Goal: Task Accomplishment & Management: Complete application form

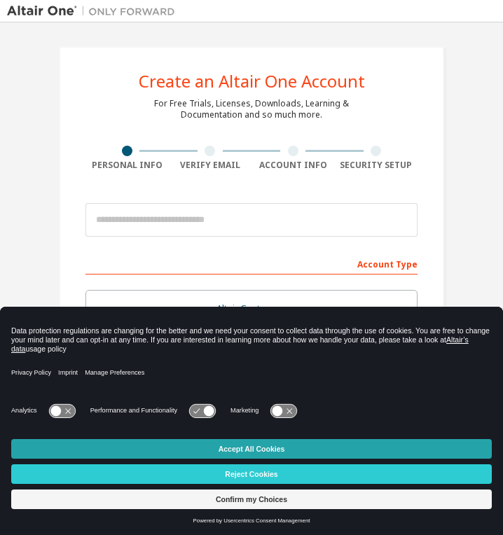
click at [298, 442] on button "Accept All Cookies" at bounding box center [251, 449] width 481 height 20
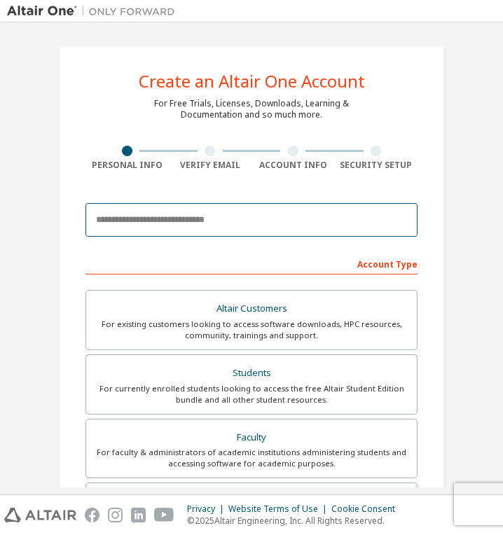
click at [345, 230] on input "email" at bounding box center [251, 220] width 332 height 34
click at [214, 211] on input "email" at bounding box center [251, 220] width 332 height 34
type input "**********"
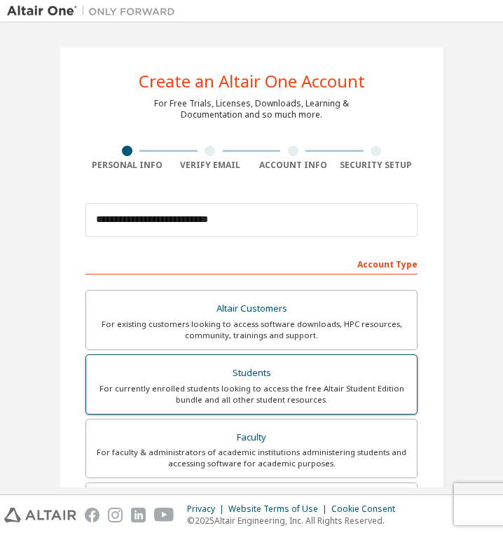
click at [357, 406] on label "Students For currently enrolled students looking to access the free Altair Stud…" at bounding box center [251, 384] width 332 height 60
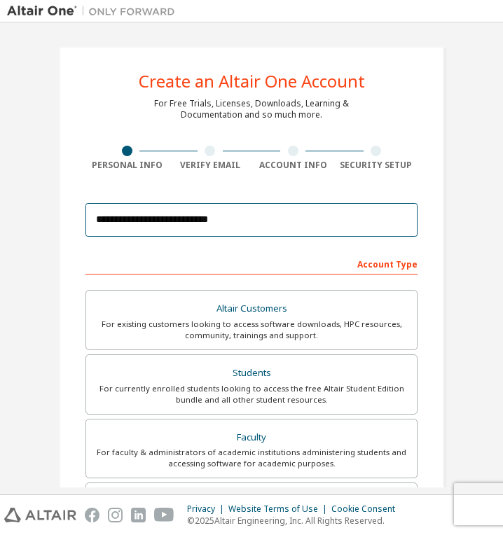
click at [353, 233] on input "**********" at bounding box center [251, 220] width 332 height 34
click at [164, 216] on input "email" at bounding box center [251, 220] width 332 height 34
type input "**********"
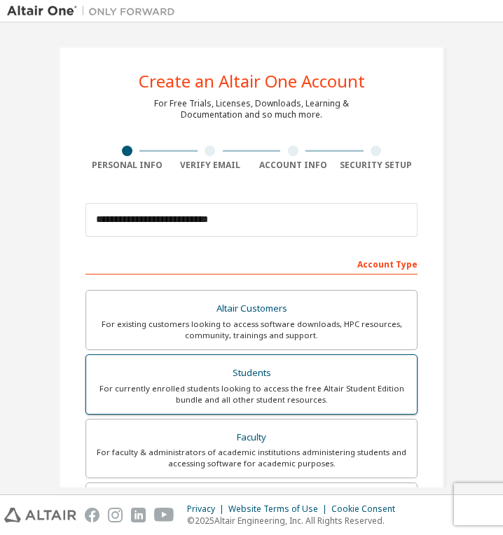
click at [166, 391] on div "For currently enrolled students looking to access the free Altair Student Editi…" at bounding box center [252, 394] width 314 height 22
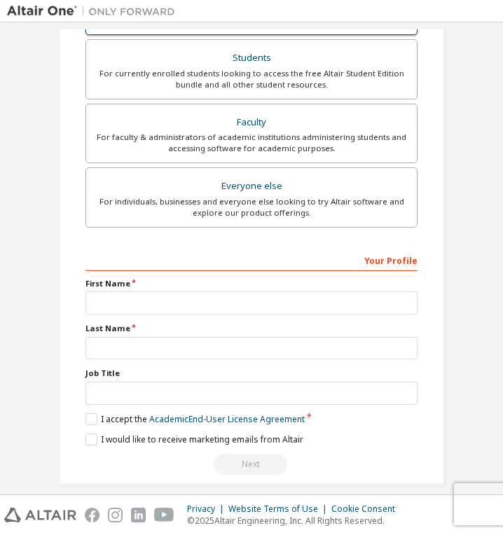
scroll to position [329, 0]
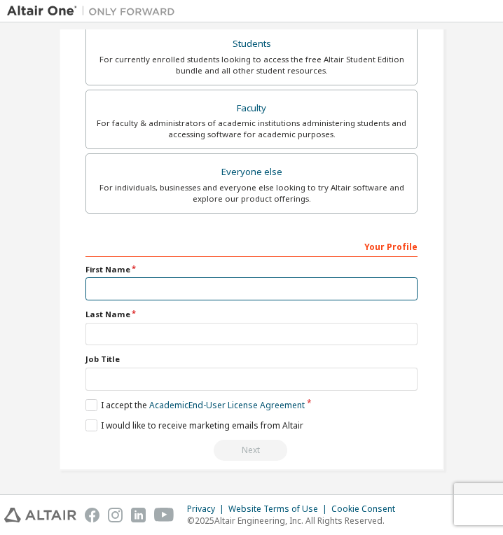
click at [296, 287] on input "text" at bounding box center [251, 288] width 332 height 23
click at [349, 291] on input "text" at bounding box center [251, 288] width 332 height 23
type input "******"
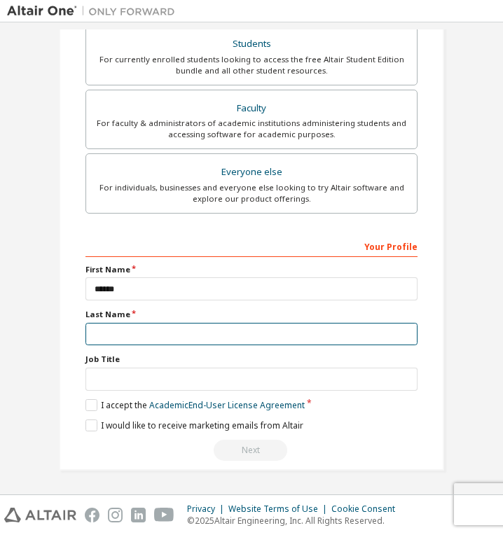
type input "****"
click at [235, 331] on input "****" at bounding box center [251, 334] width 332 height 23
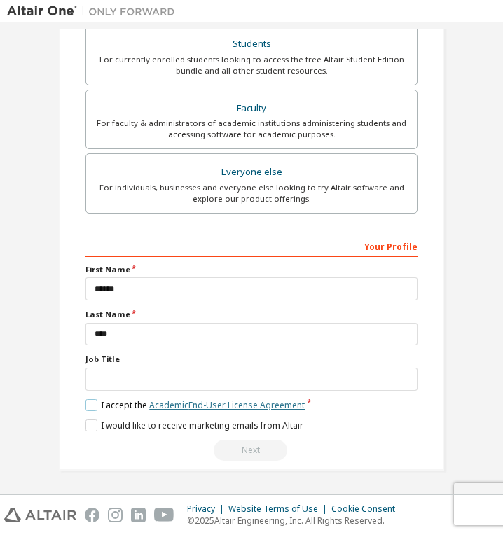
click at [191, 409] on link "Academic End-User License Agreement" at bounding box center [227, 405] width 156 height 12
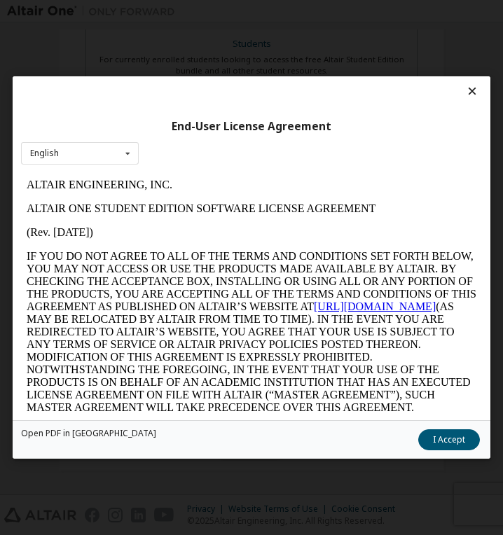
scroll to position [0, 0]
click at [472, 90] on icon at bounding box center [472, 91] width 15 height 13
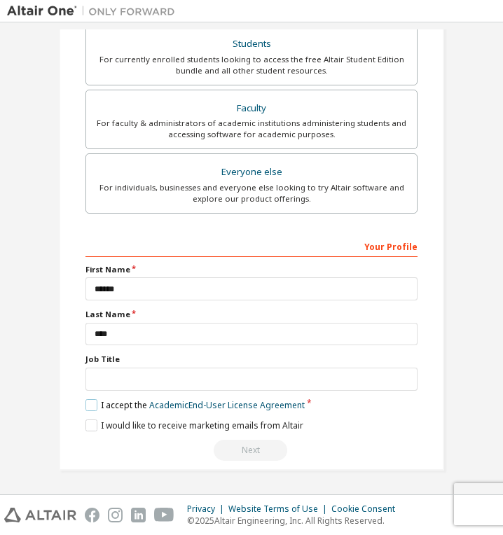
click at [85, 408] on label "I accept the Academic End-User License Agreement" at bounding box center [194, 405] width 219 height 12
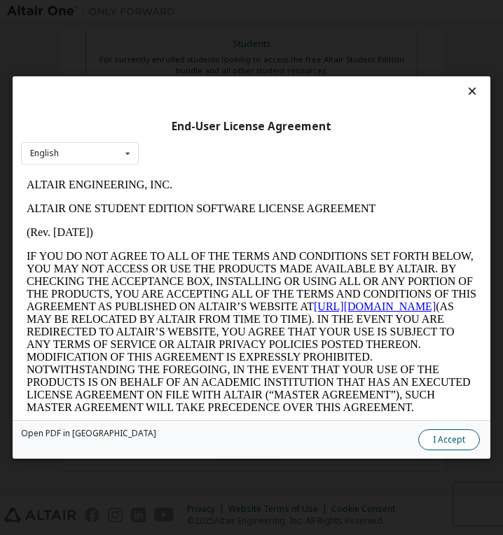
click at [453, 433] on button "I Accept" at bounding box center [449, 439] width 62 height 21
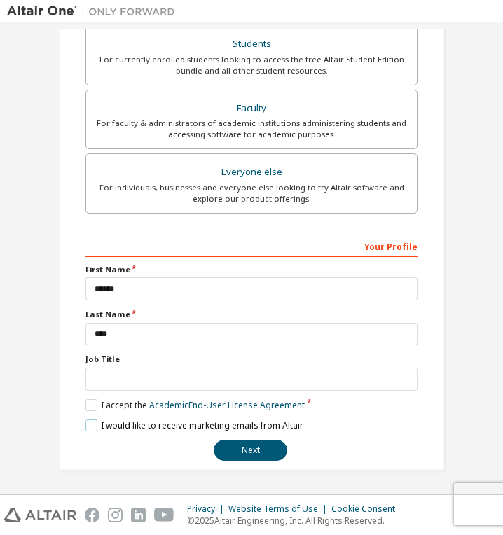
click at [85, 428] on label "I would like to receive marketing emails from Altair" at bounding box center [194, 426] width 218 height 12
click at [95, 422] on label "I would like to receive marketing emails from Altair" at bounding box center [194, 426] width 218 height 12
click at [85, 427] on label "I would like to receive marketing emails from Altair" at bounding box center [194, 426] width 218 height 12
click at [247, 439] on div "**********" at bounding box center [251, 348] width 332 height 226
click at [245, 447] on button "Next" at bounding box center [251, 450] width 74 height 21
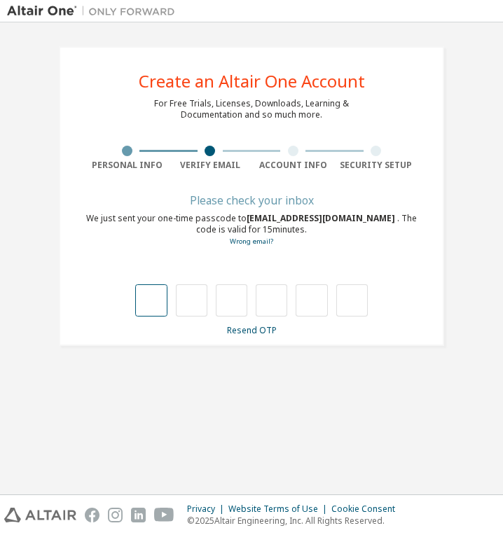
drag, startPoint x: 153, startPoint y: 320, endPoint x: 155, endPoint y: 305, distance: 14.8
click at [155, 305] on div "Please check your inbox We just sent your one-time passcode to 23dh113673@st.hu…" at bounding box center [251, 266] width 332 height 140
click at [155, 305] on input "text" at bounding box center [151, 300] width 32 height 32
type input "*"
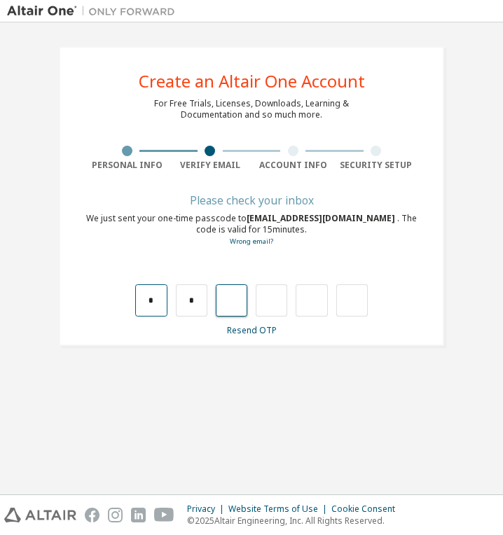
type input "*"
click at [202, 296] on input "*" at bounding box center [192, 300] width 32 height 32
type input "*"
click at [279, 299] on input "*" at bounding box center [272, 300] width 32 height 32
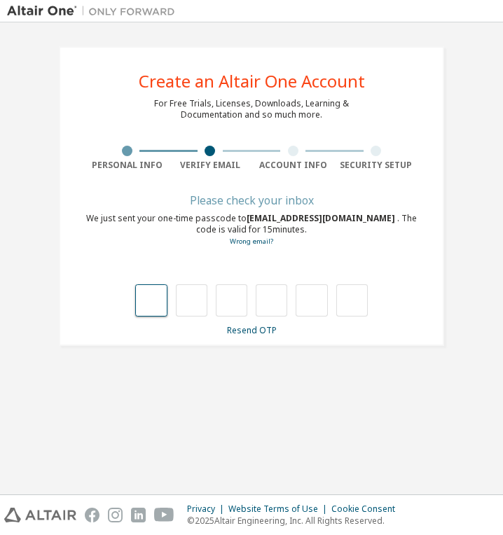
click at [151, 301] on input "text" at bounding box center [151, 300] width 32 height 32
type input "*"
click at [199, 298] on input "*" at bounding box center [192, 300] width 32 height 32
type input "*"
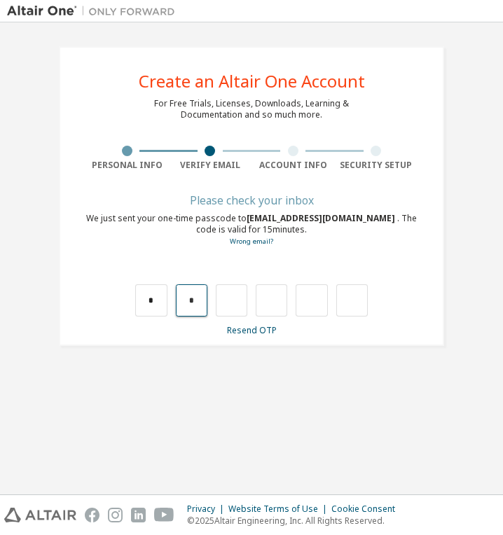
click at [203, 298] on input "*" at bounding box center [192, 300] width 32 height 32
click at [203, 298] on input "text" at bounding box center [192, 300] width 32 height 32
type input "*"
click at [243, 305] on input "*" at bounding box center [232, 300] width 32 height 32
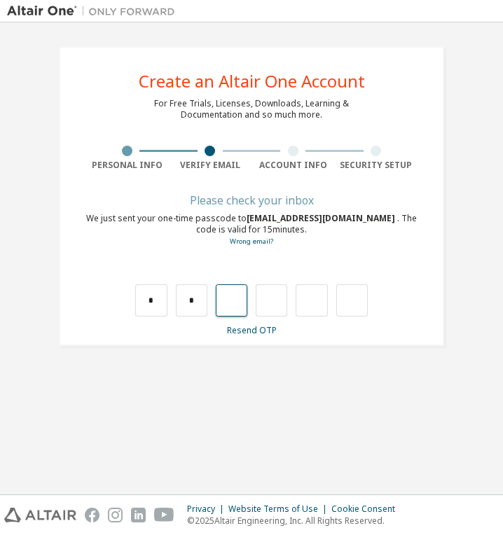
click at [243, 305] on input "text" at bounding box center [232, 300] width 32 height 32
type input "*"
click at [281, 298] on input "*" at bounding box center [272, 300] width 32 height 32
type input "*"
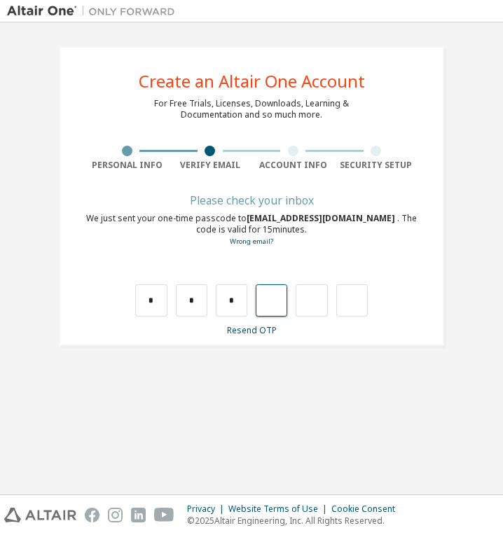
type input "*"
click at [317, 305] on input "*" at bounding box center [312, 300] width 32 height 32
click at [317, 305] on input "text" at bounding box center [312, 300] width 32 height 32
type input "*"
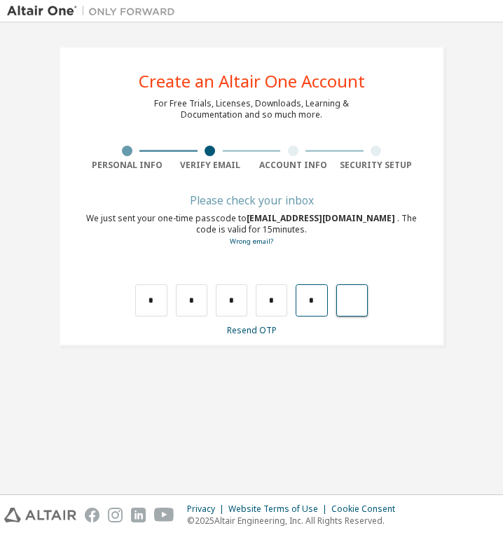
type input "*"
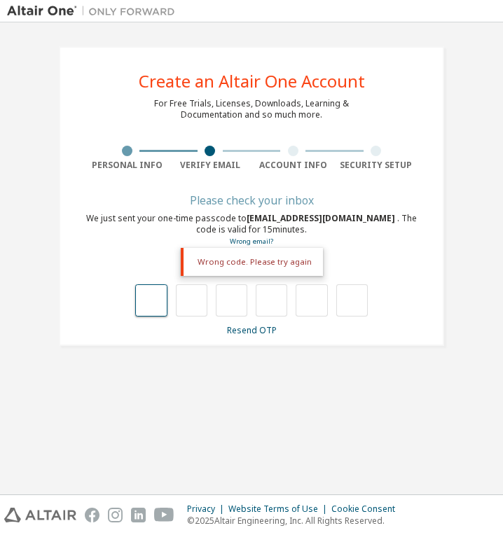
click at [146, 312] on input "text" at bounding box center [151, 300] width 32 height 32
type input "*"
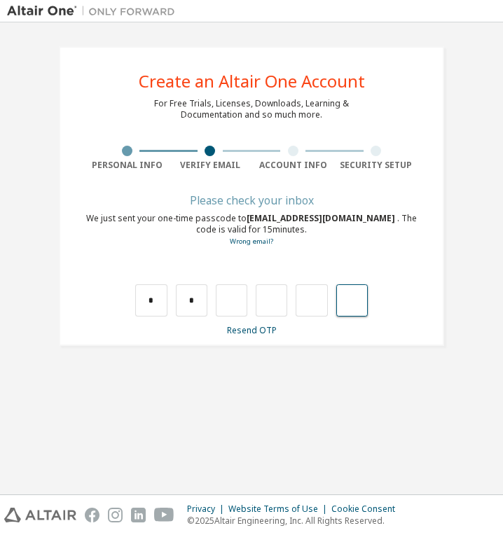
click at [357, 305] on input "text" at bounding box center [352, 300] width 32 height 32
type input "***"
click at [350, 288] on input "text" at bounding box center [352, 300] width 32 height 32
type input "****"
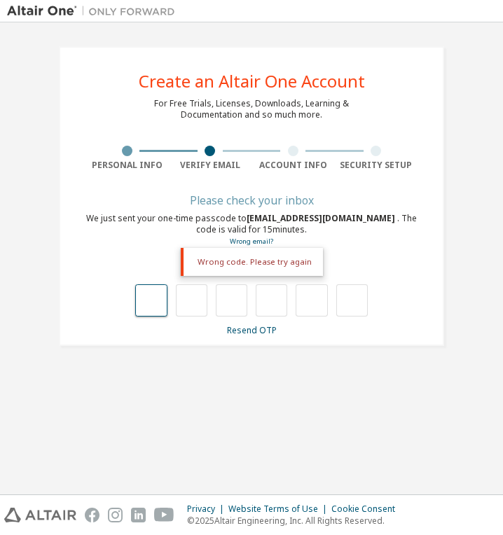
click at [160, 307] on input "text" at bounding box center [151, 300] width 32 height 32
type input "*"
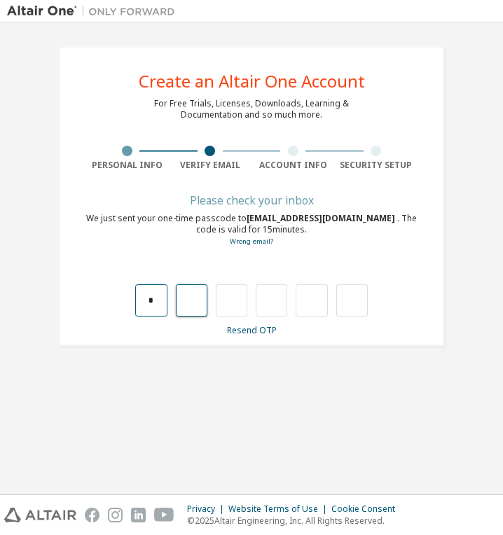
type input "*"
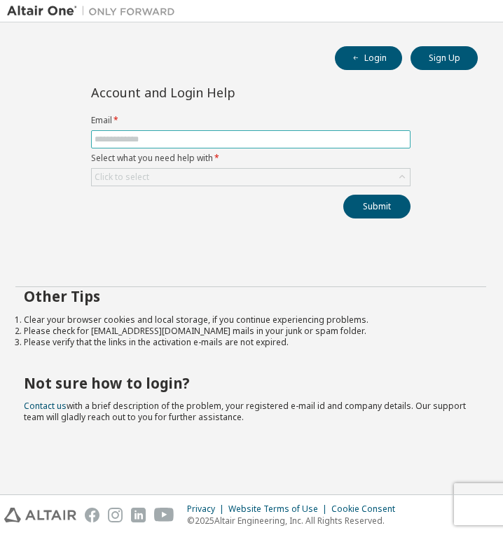
click at [300, 139] on input "text" at bounding box center [251, 139] width 312 height 11
type input "**********"
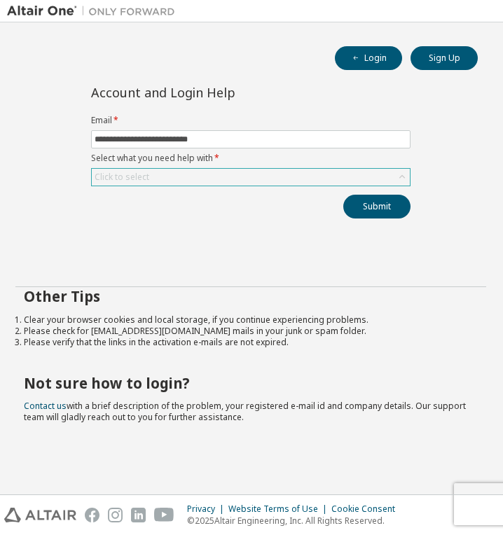
click at [243, 177] on div "Click to select" at bounding box center [251, 177] width 318 height 17
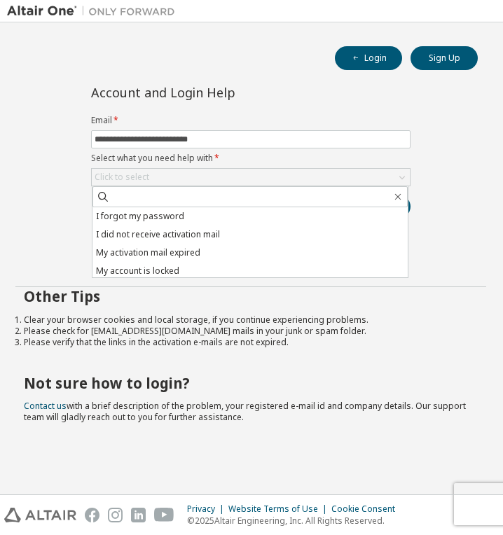
click at [472, 167] on div "**********" at bounding box center [251, 178] width 488 height 183
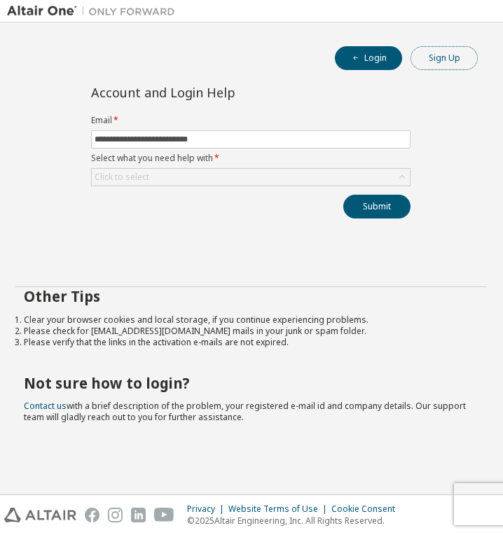
click at [421, 60] on button "Sign Up" at bounding box center [443, 58] width 67 height 24
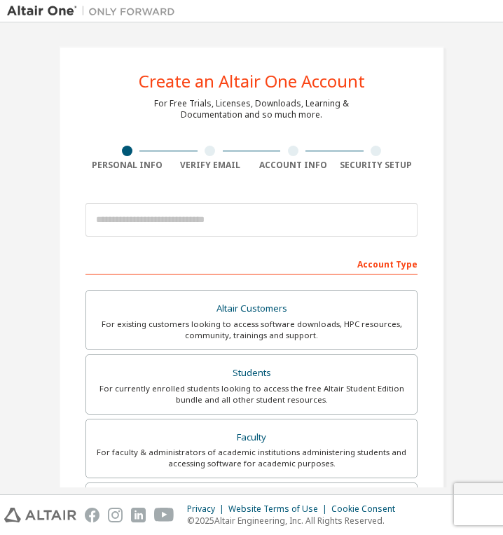
click at [289, 153] on div at bounding box center [293, 151] width 11 height 11
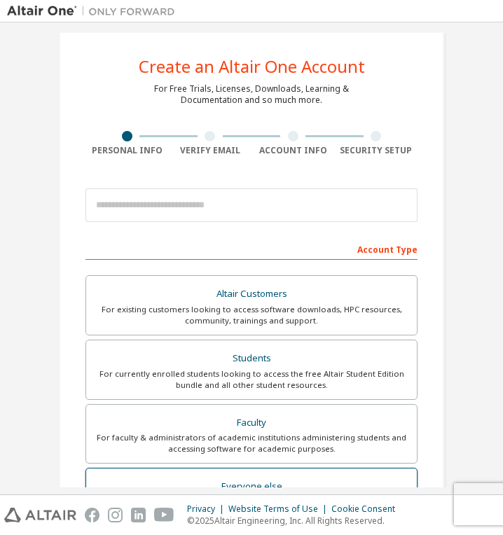
scroll to position [11, 0]
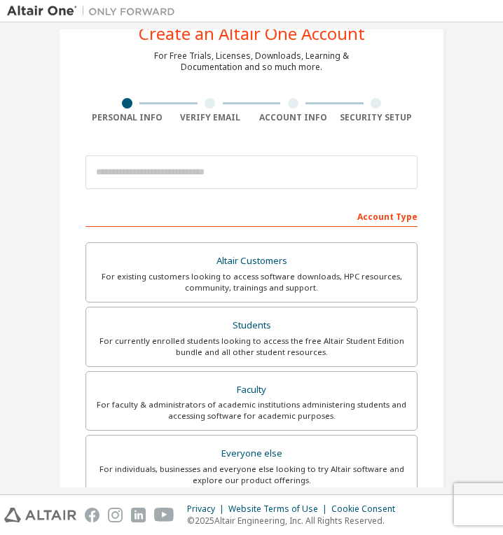
scroll to position [46, 0]
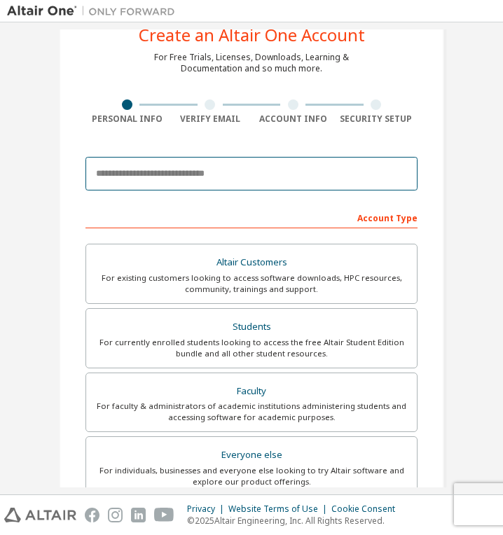
click at [209, 182] on input "email" at bounding box center [251, 174] width 332 height 34
type input "**********"
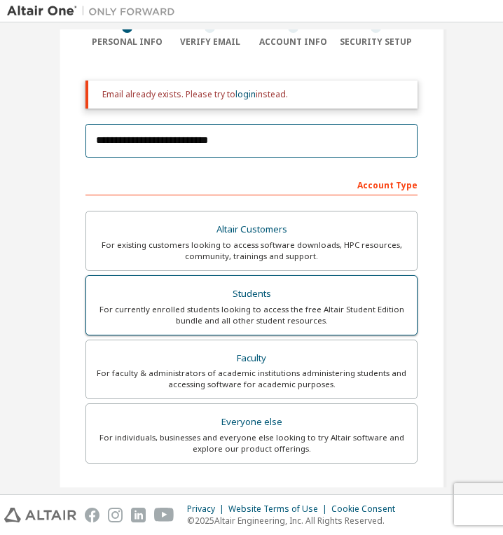
scroll to position [124, 0]
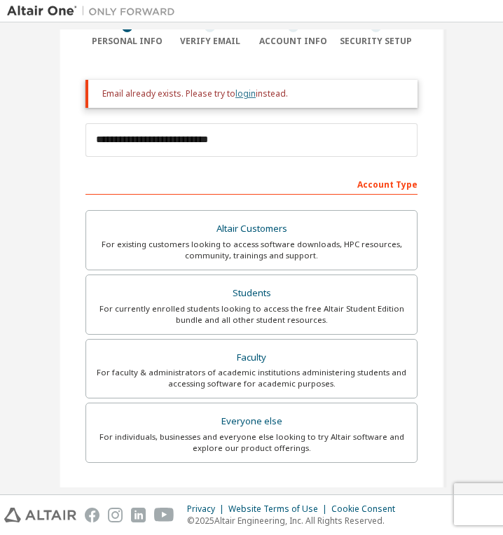
click at [242, 90] on link "login" at bounding box center [245, 94] width 20 height 12
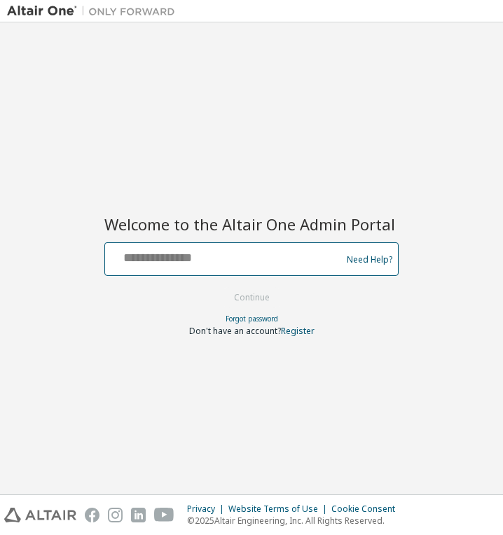
click at [261, 254] on input "text" at bounding box center [225, 256] width 229 height 20
type input "**********"
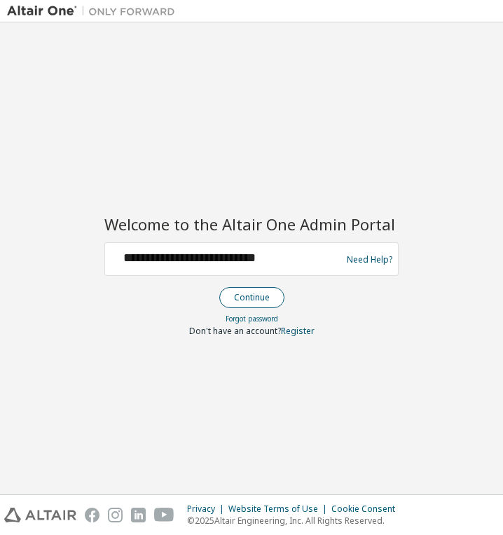
click at [261, 301] on button "Continue" at bounding box center [251, 297] width 65 height 21
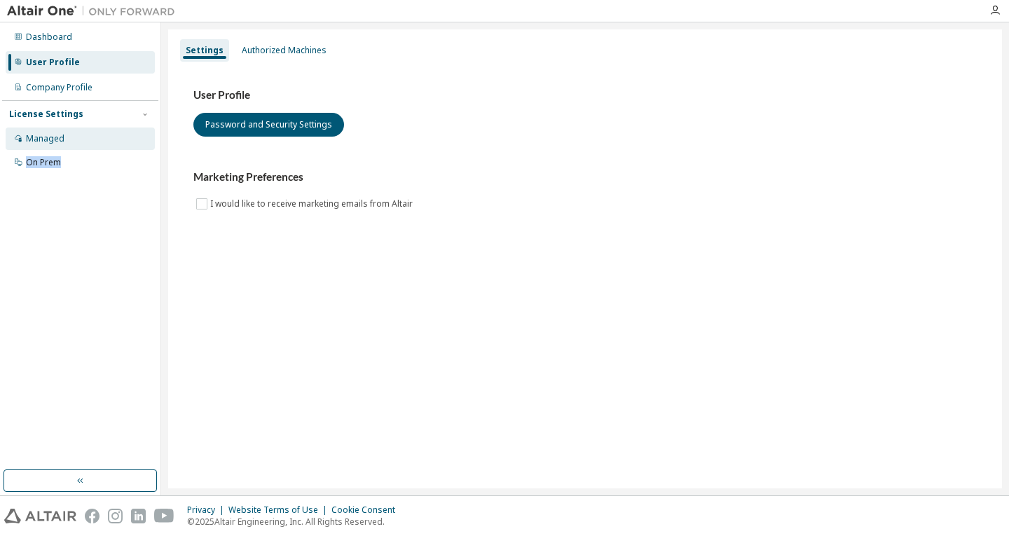
drag, startPoint x: 106, startPoint y: 150, endPoint x: 106, endPoint y: 141, distance: 9.1
click at [106, 141] on div "Managed On Prem" at bounding box center [80, 150] width 156 height 46
click at [106, 141] on div "Managed" at bounding box center [80, 138] width 149 height 22
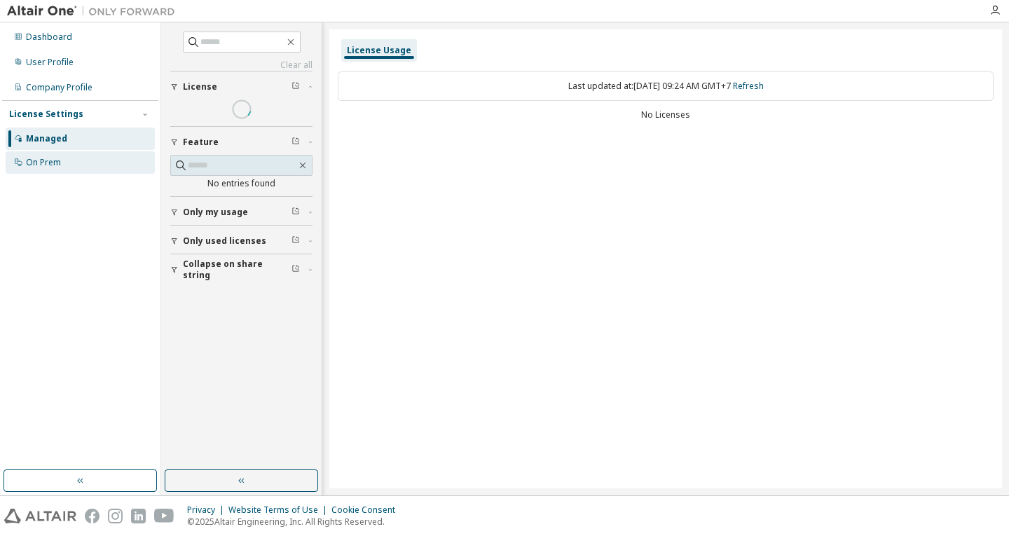
click at [102, 160] on div "On Prem" at bounding box center [80, 162] width 149 height 22
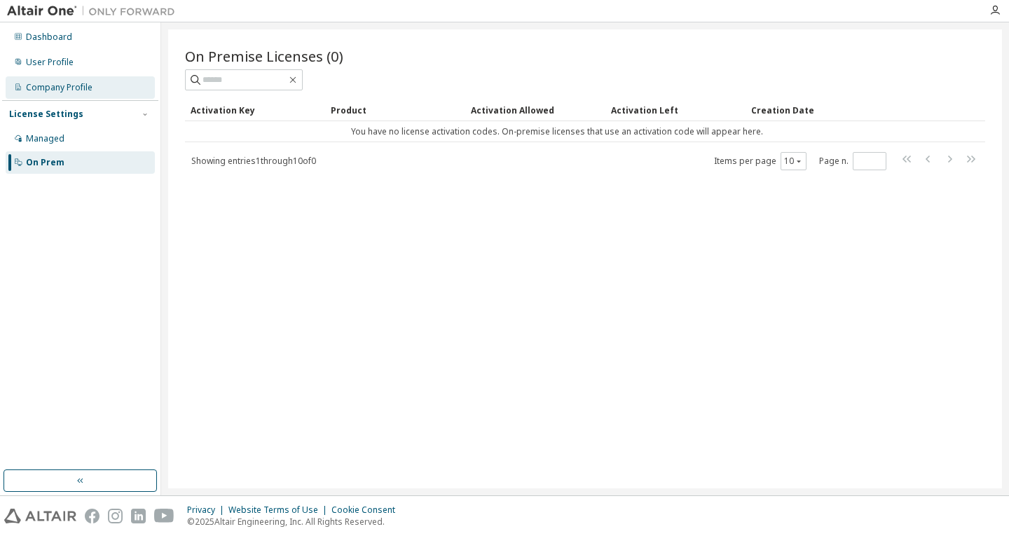
click at [113, 88] on div "Company Profile" at bounding box center [80, 87] width 149 height 22
